Goal: Task Accomplishment & Management: Use online tool/utility

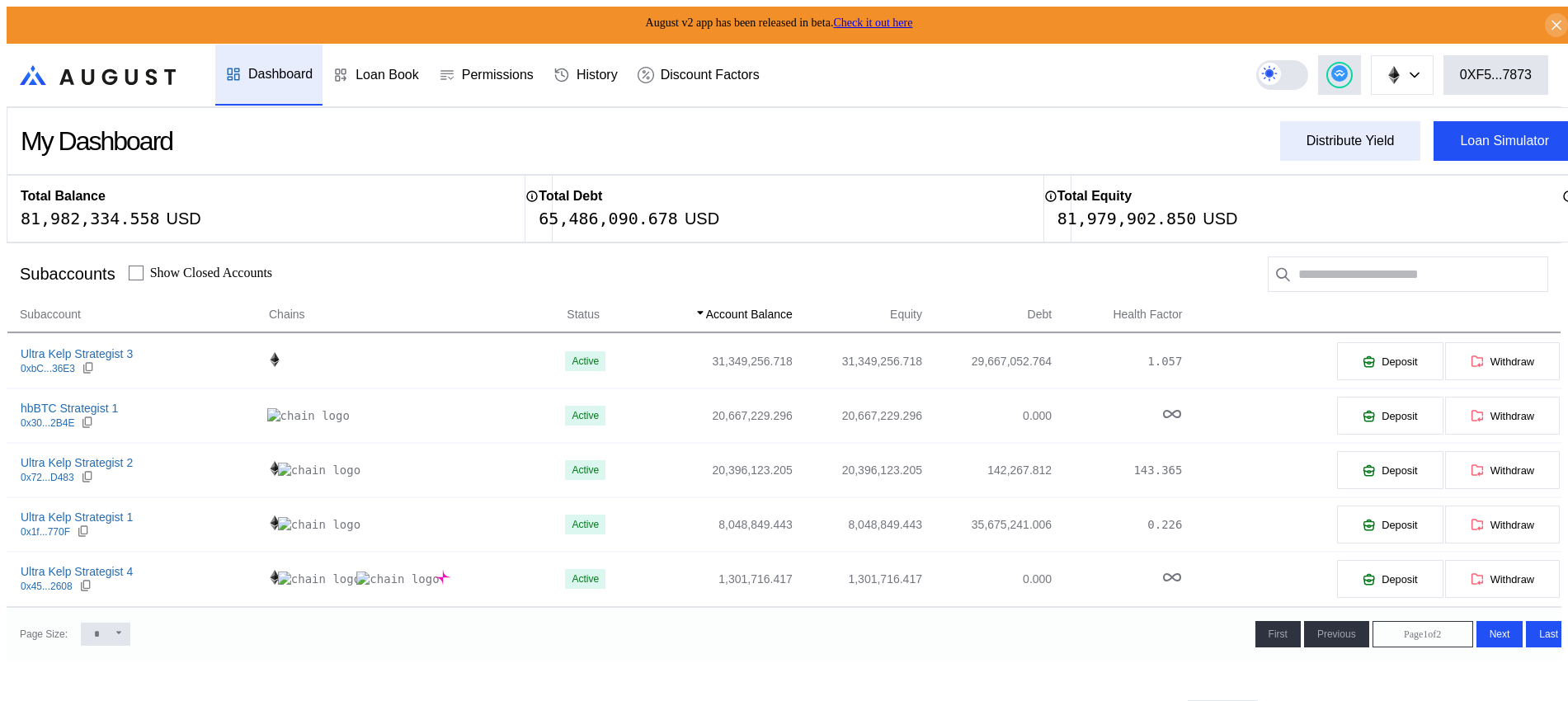
click at [1329, 151] on button "Distribute Yield" at bounding box center [1350, 141] width 141 height 40
type input "**********"
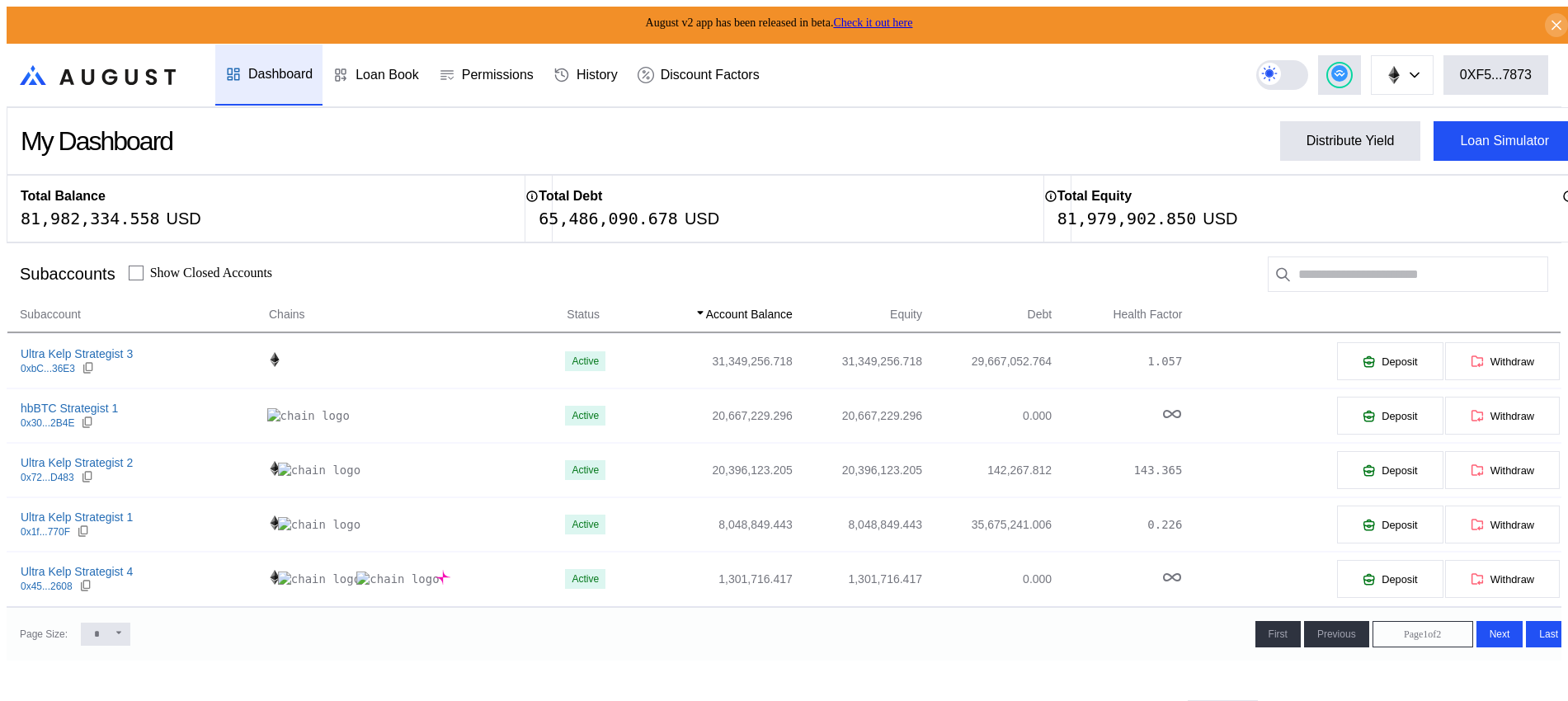
click at [1512, 79] on button "0XF5...7873" at bounding box center [1496, 75] width 105 height 40
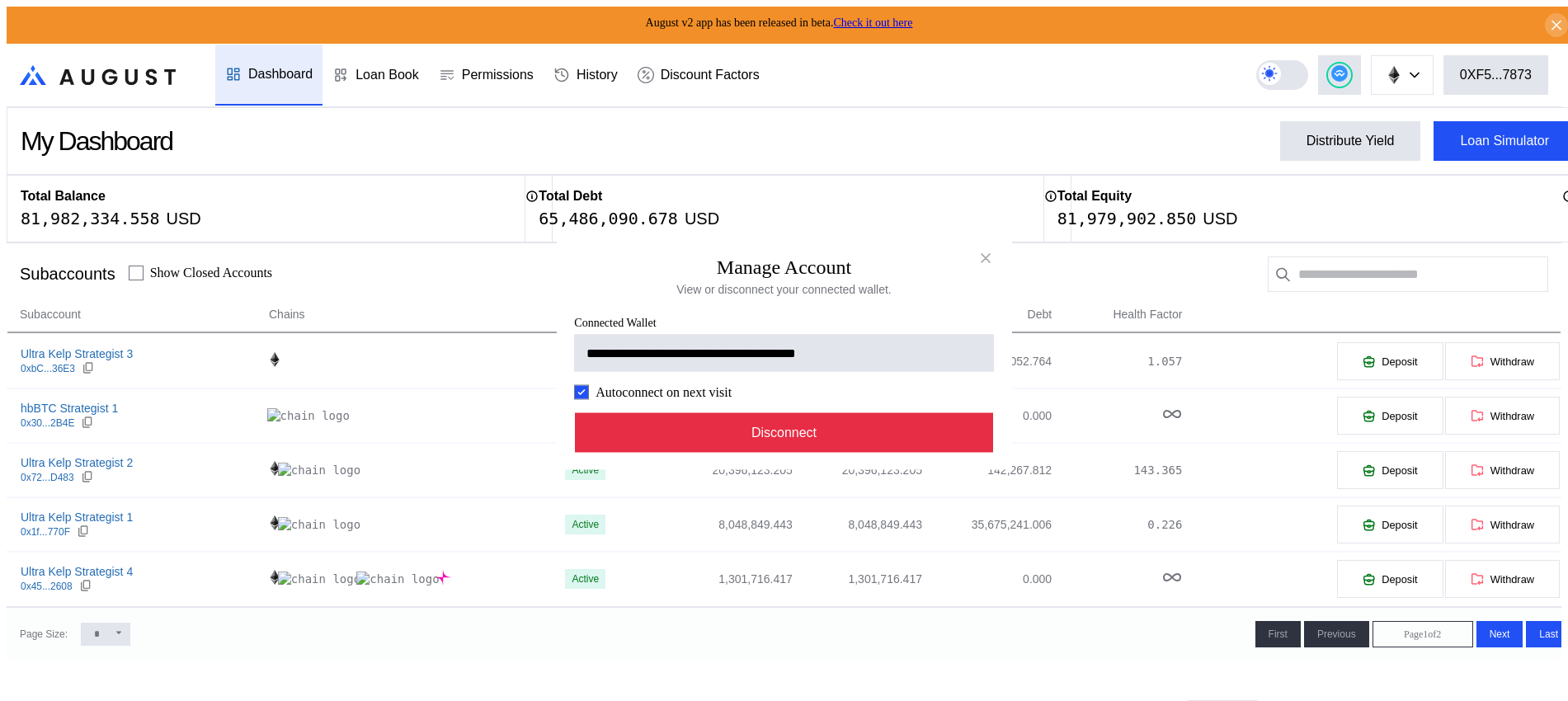
click at [851, 441] on button "Disconnect" at bounding box center [784, 433] width 419 height 40
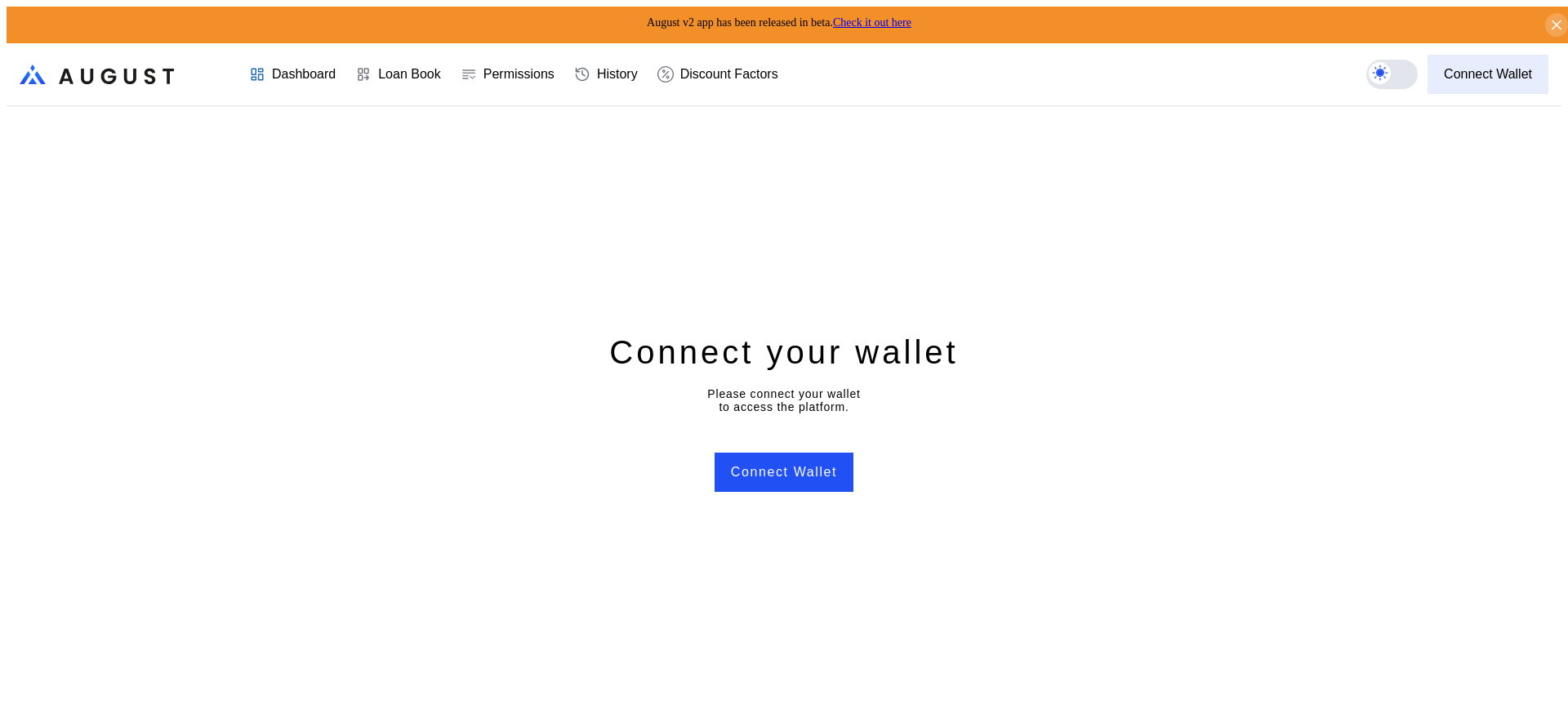
click at [1477, 67] on div "Connect Wallet" at bounding box center [1487, 74] width 89 height 14
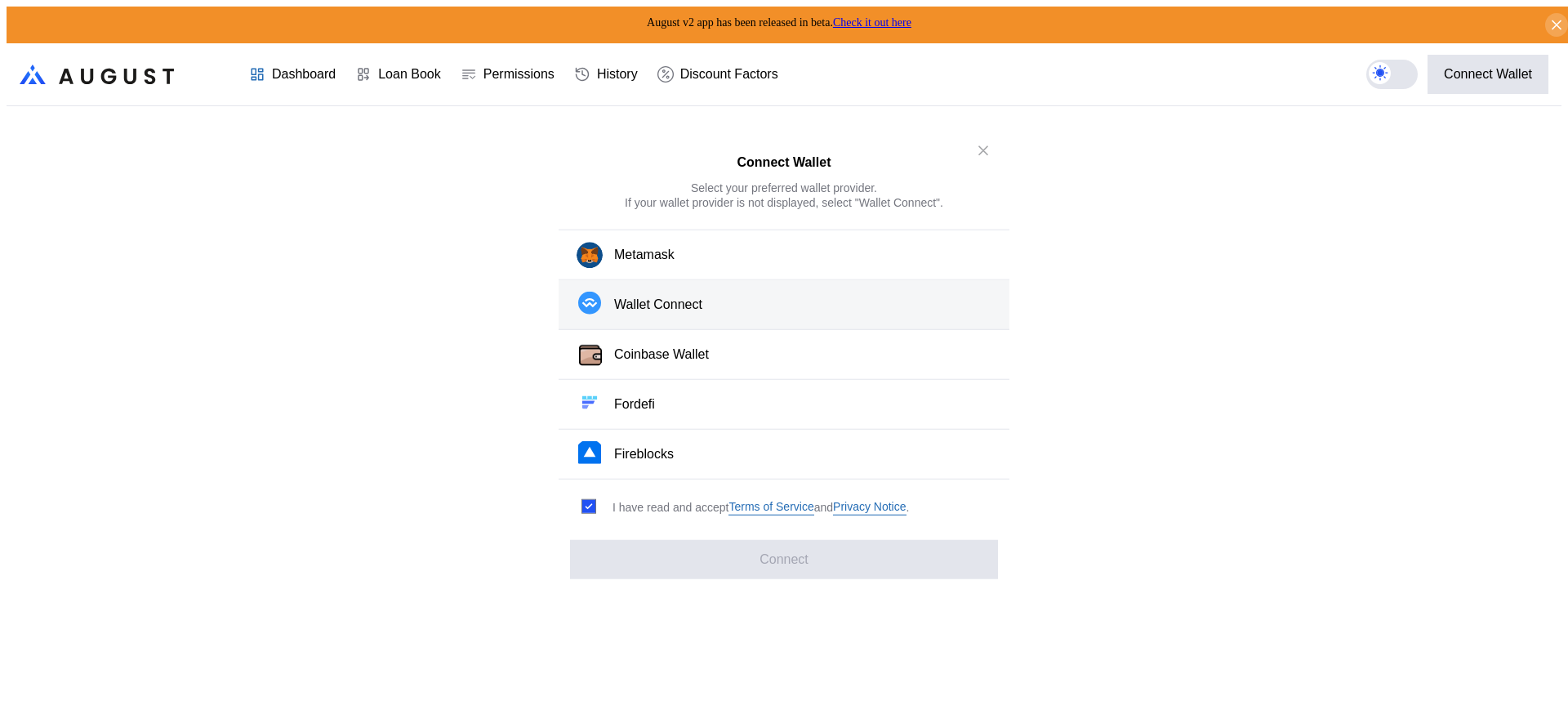
click at [703, 304] on div "Wallet Connect" at bounding box center [658, 304] width 89 height 17
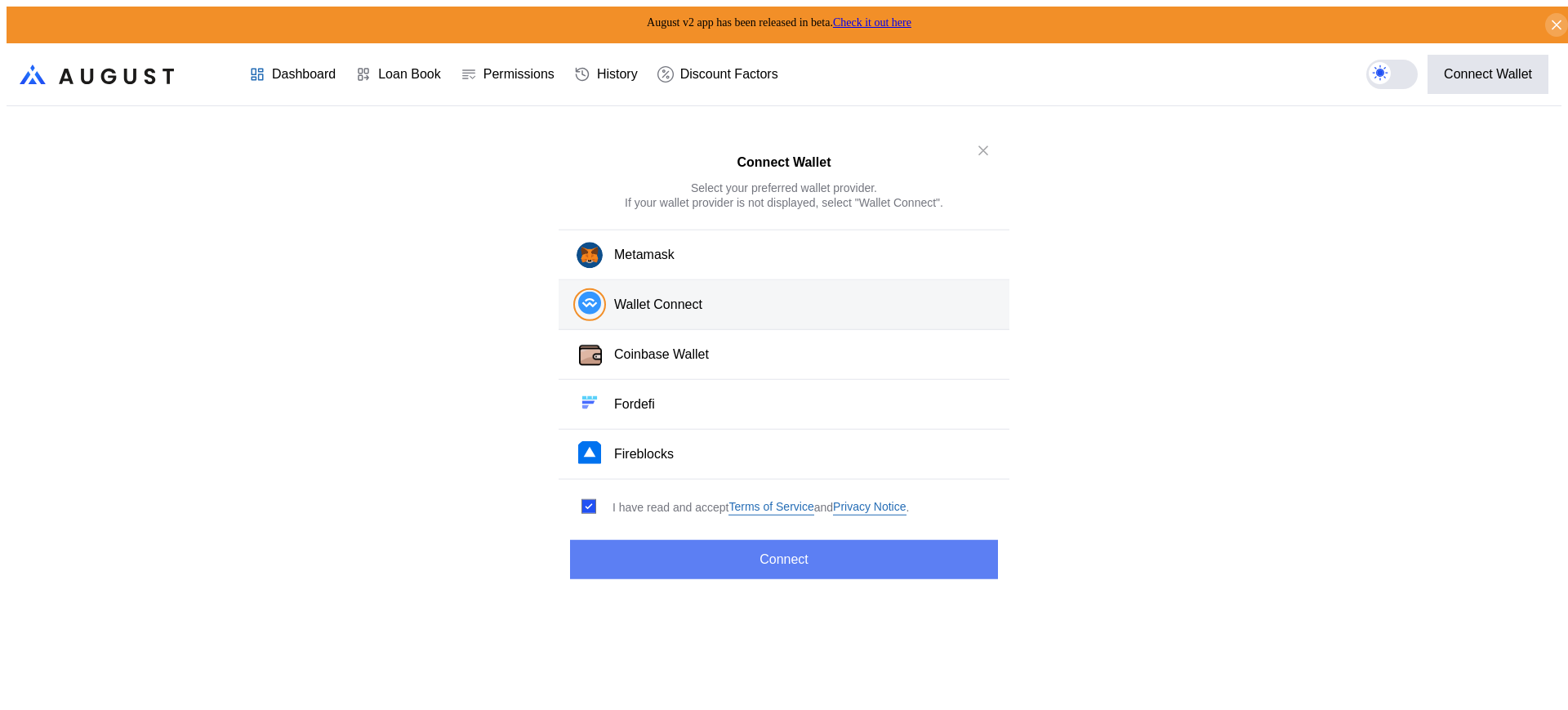
click at [836, 540] on button "Connect" at bounding box center [784, 560] width 428 height 39
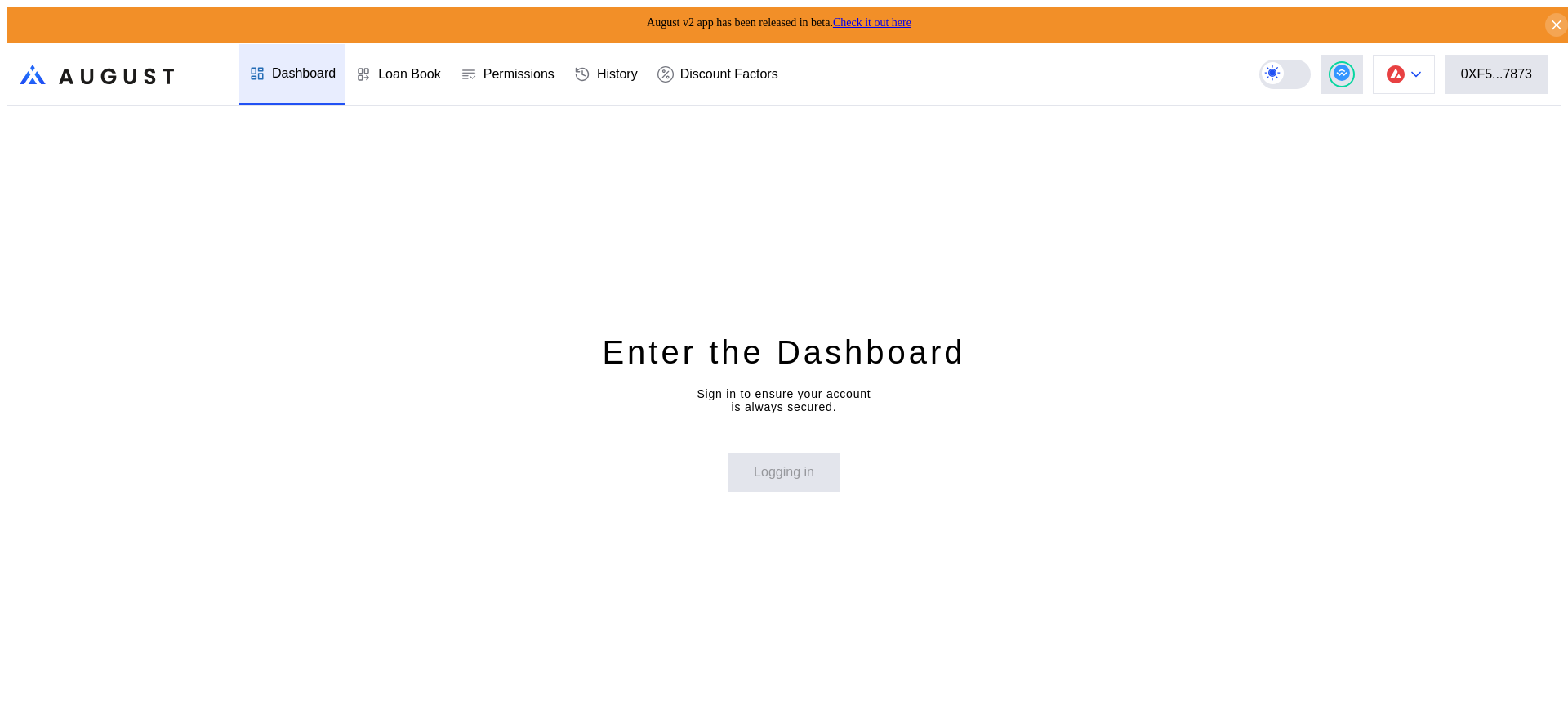
click at [1424, 78] on button at bounding box center [1403, 74] width 62 height 39
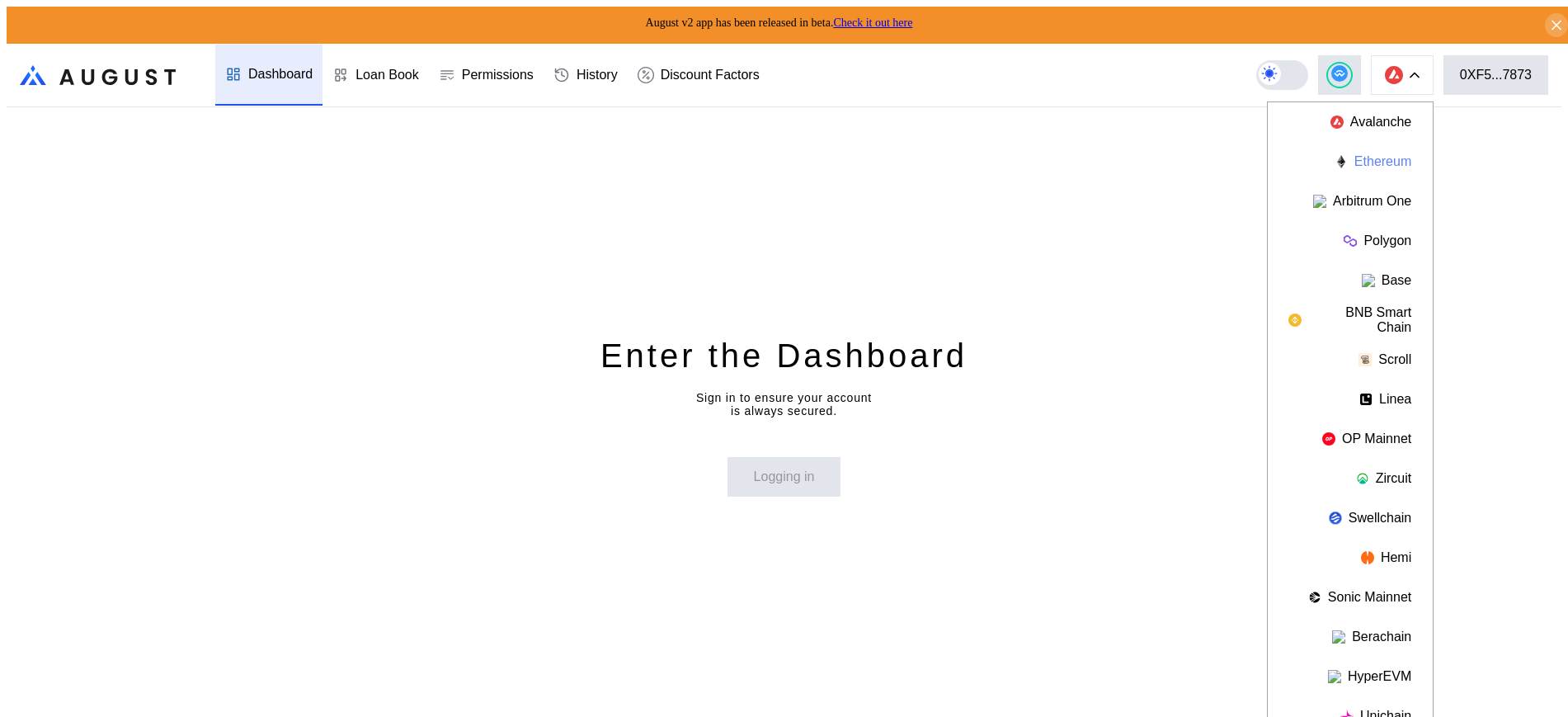
click at [1384, 156] on button "Ethereum" at bounding box center [1350, 162] width 165 height 40
